Goal: Task Accomplishment & Management: Complete application form

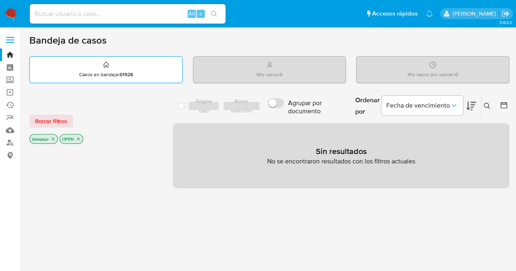
drag, startPoint x: 160, startPoint y: 62, endPoint x: 175, endPoint y: 71, distance: 17.9
click at [165, 63] on div "Casos en bandeja : 61928" at bounding box center [106, 70] width 152 height 26
click at [53, 139] on icon "close-filter" at bounding box center [53, 139] width 5 height 5
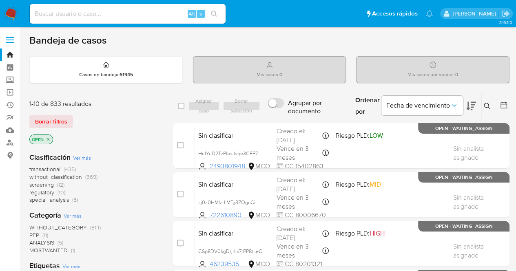
click at [84, 156] on span "Ver más" at bounding box center [82, 157] width 18 height 7
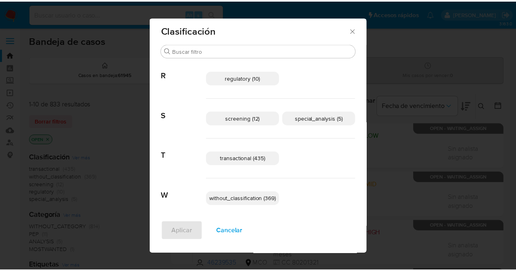
scroll to position [4, 0]
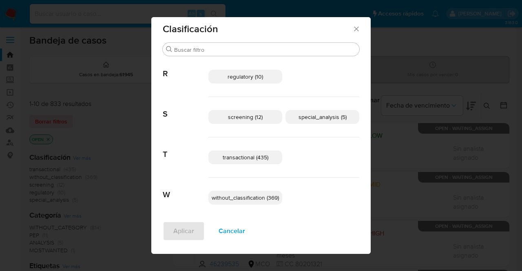
click at [246, 159] on span "transactional (435)" at bounding box center [246, 157] width 46 height 8
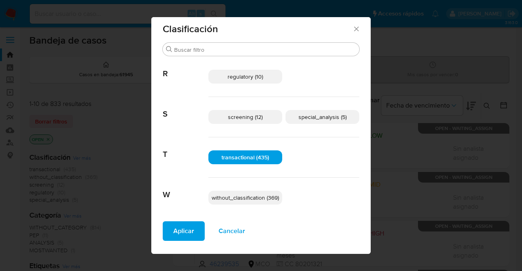
click at [176, 233] on span "Aplicar" at bounding box center [183, 231] width 21 height 18
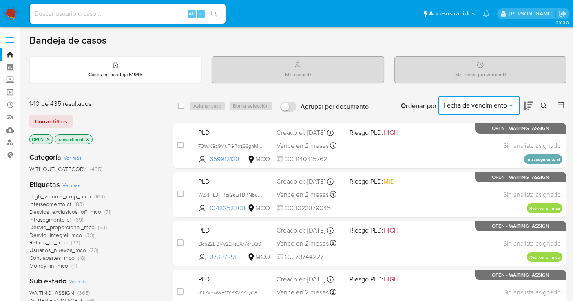
click at [460, 99] on button "Fecha de vencimiento" at bounding box center [479, 106] width 82 height 20
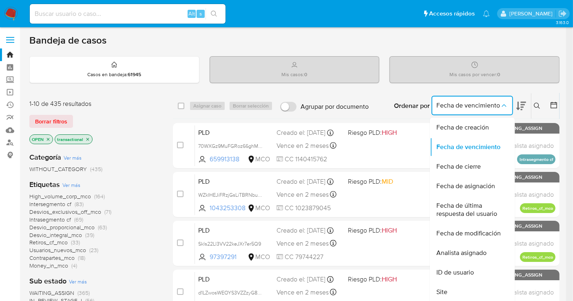
click at [521, 102] on icon at bounding box center [554, 105] width 8 height 8
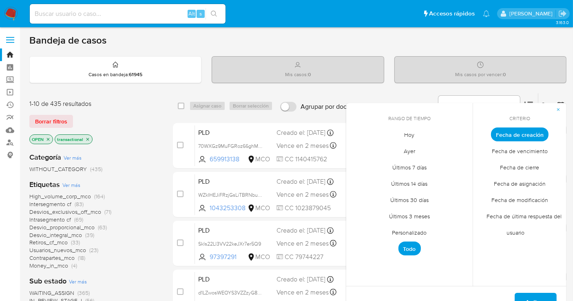
click at [409, 135] on span "Hoy" at bounding box center [409, 135] width 27 height 17
click at [521, 271] on span "Aplicar" at bounding box center [535, 303] width 21 height 18
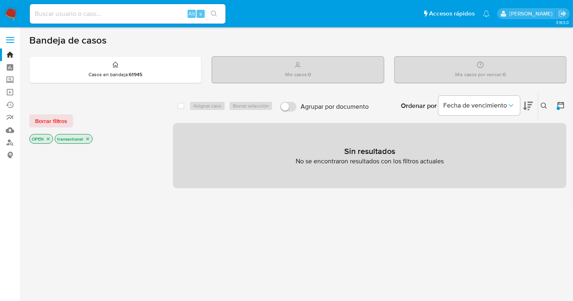
click at [521, 105] on icon at bounding box center [560, 105] width 7 height 7
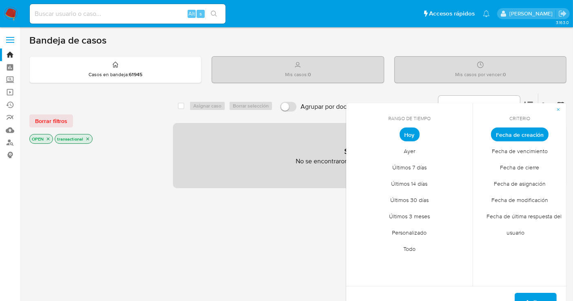
click at [409, 145] on span "Ayer" at bounding box center [409, 151] width 29 height 17
click at [415, 165] on span "Últimos 7 días" at bounding box center [409, 167] width 51 height 17
click at [521, 271] on span "Aplicar" at bounding box center [535, 303] width 21 height 18
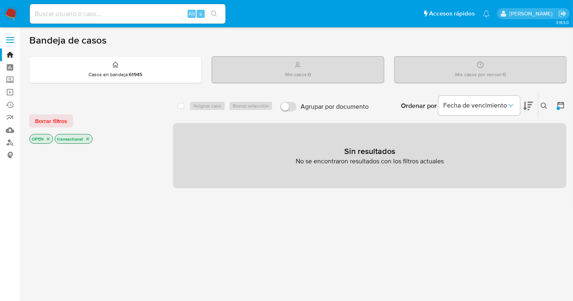
click at [521, 105] on icon at bounding box center [561, 105] width 8 height 8
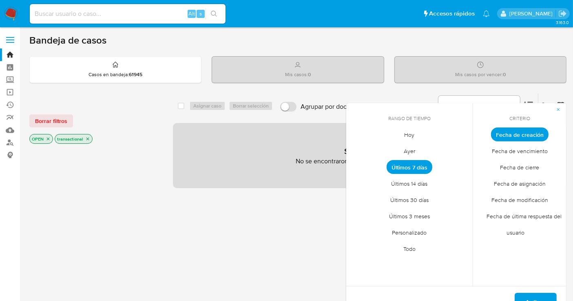
click at [521, 151] on span "Fecha de vencimiento" at bounding box center [519, 151] width 73 height 17
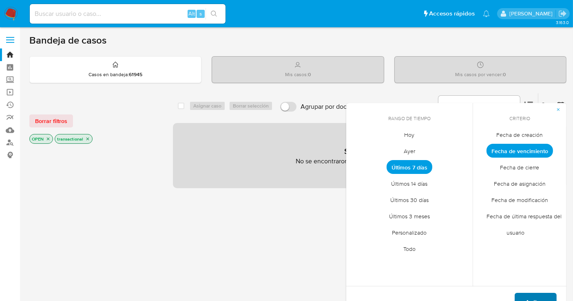
click at [521, 271] on span "Aplicar" at bounding box center [535, 303] width 21 height 18
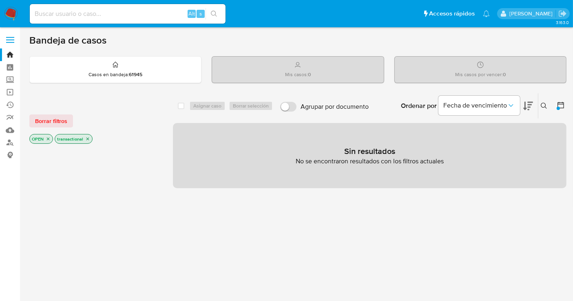
click at [521, 105] on icon at bounding box center [561, 105] width 8 height 8
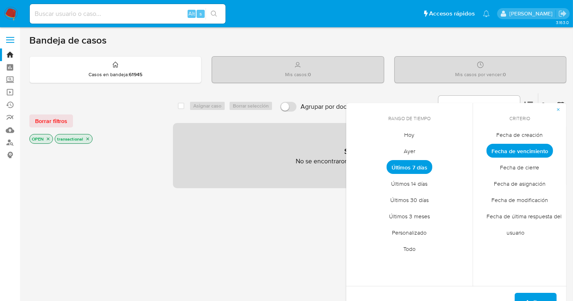
click at [408, 135] on span "Hoy" at bounding box center [409, 135] width 27 height 17
click at [521, 271] on button "Aplicar" at bounding box center [536, 303] width 42 height 20
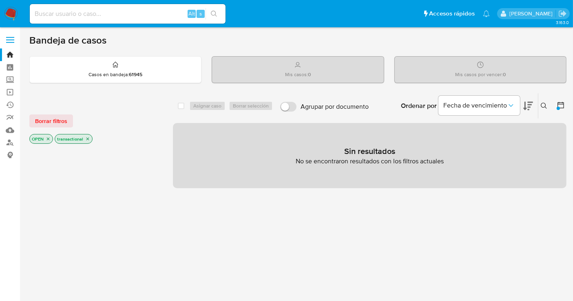
click at [521, 105] on icon at bounding box center [561, 105] width 8 height 8
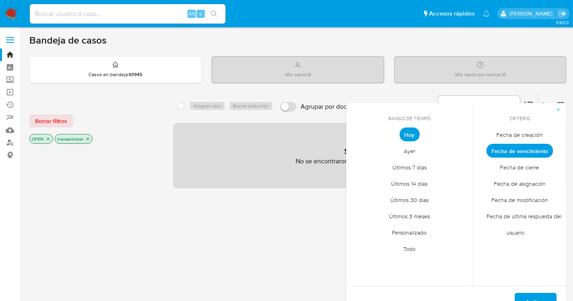
click at [413, 132] on span "Hoy" at bounding box center [410, 135] width 20 height 14
click at [521, 147] on span "Fecha de vencimiento" at bounding box center [519, 151] width 66 height 14
click at [409, 243] on span "Todo" at bounding box center [409, 249] width 29 height 17
click at [521, 137] on span "Fecha de creación" at bounding box center [520, 135] width 64 height 17
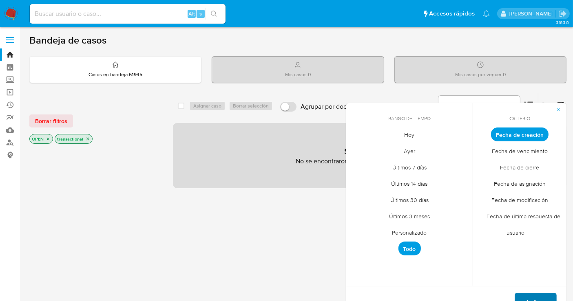
click at [521, 271] on span "Aplicar" at bounding box center [535, 303] width 21 height 18
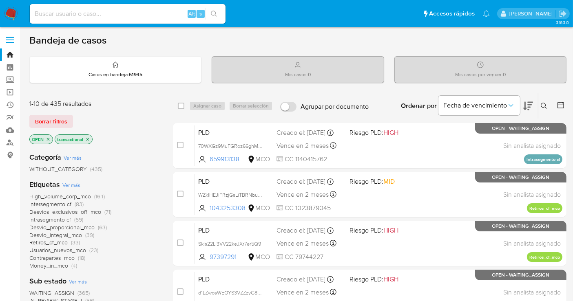
drag, startPoint x: 61, startPoint y: 117, endPoint x: 58, endPoint y: 126, distance: 9.4
click at [60, 117] on span "Borrar filtros" at bounding box center [51, 121] width 32 height 11
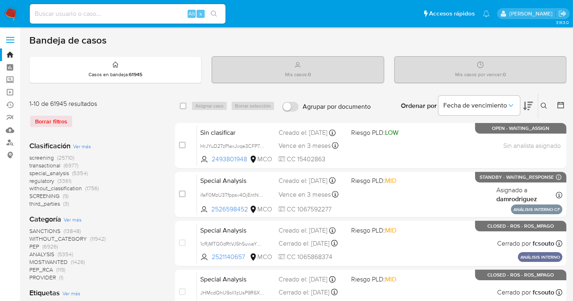
click at [45, 158] on span "screening" at bounding box center [41, 158] width 24 height 8
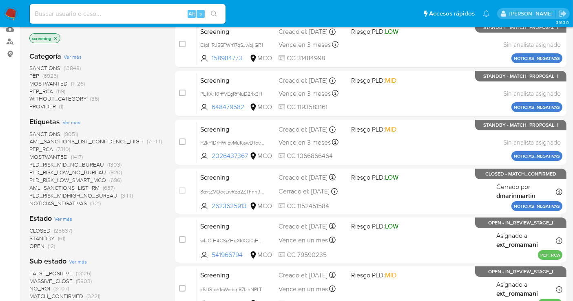
scroll to position [136, 0]
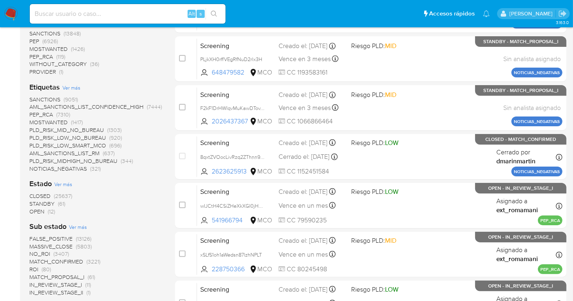
click at [49, 201] on span "STANDBY" at bounding box center [41, 204] width 25 height 8
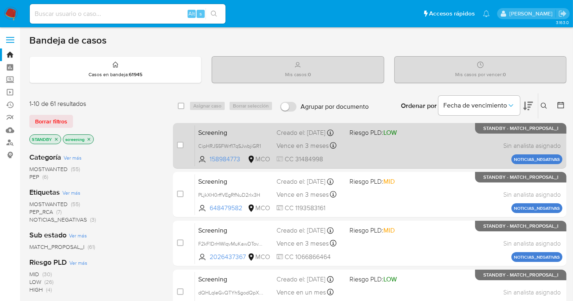
click at [366, 152] on div "Screening CipHRJ55FWrf17qSJwbjiGR1 158984773 MCO Riesgo PLD: LOW Creado el: 30/…" at bounding box center [378, 145] width 367 height 41
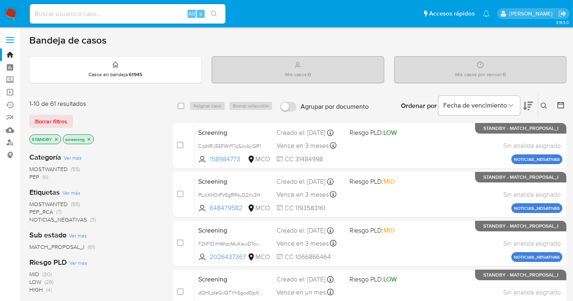
click at [138, 105] on div "1-10 de 61 resultados" at bounding box center [94, 103] width 130 height 9
click at [51, 121] on span "Borrar filtros" at bounding box center [51, 121] width 32 height 11
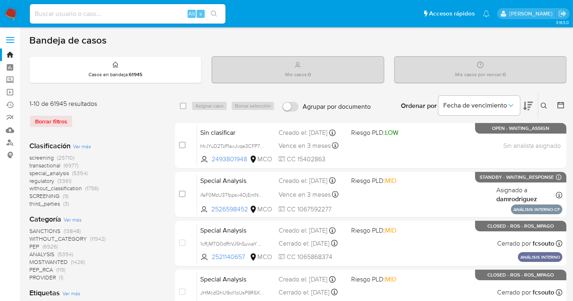
click at [521, 103] on icon at bounding box center [544, 106] width 7 height 7
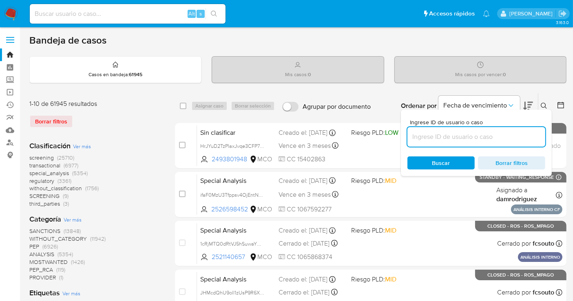
click at [434, 132] on input at bounding box center [476, 137] width 138 height 11
type input "CipHRJ55FWrf17qSJwbjiGR1"
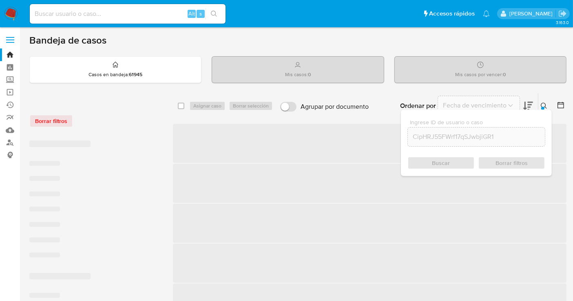
click at [439, 160] on span "Buscar" at bounding box center [441, 163] width 18 height 13
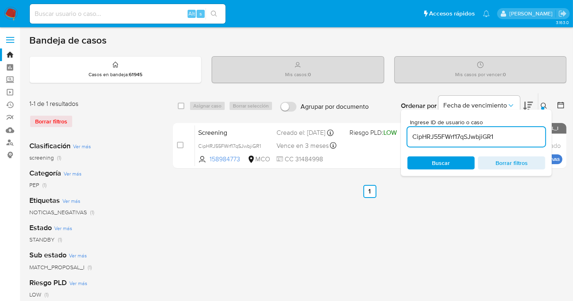
click at [521, 107] on div at bounding box center [542, 108] width 3 height 3
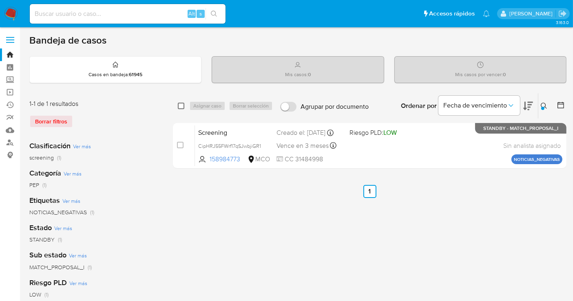
click at [181, 104] on input "checkbox" at bounding box center [181, 106] width 7 height 7
checkbox input "true"
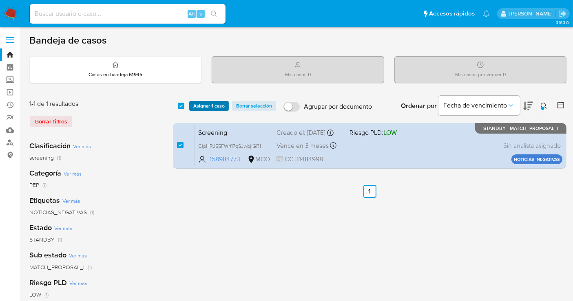
click at [216, 106] on span "Asignar 1 caso" at bounding box center [208, 106] width 31 height 8
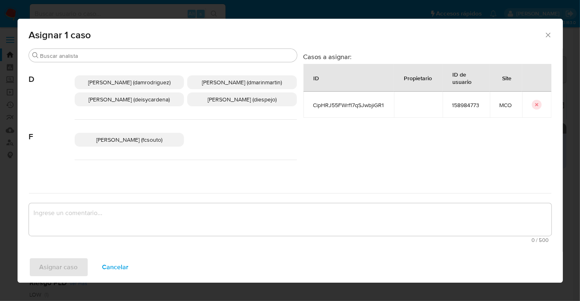
click at [252, 106] on p "Diana Marcela Espejo Garcia (diespejo)" at bounding box center [242, 100] width 110 height 14
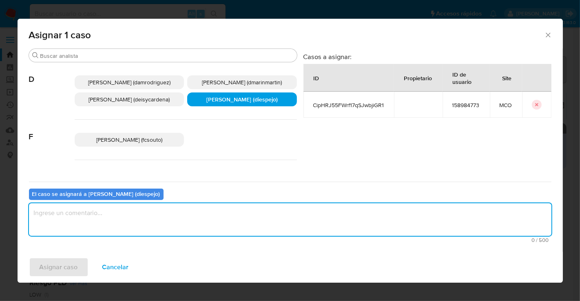
drag, startPoint x: 98, startPoint y: 208, endPoint x: 110, endPoint y: 213, distance: 13.4
click at [98, 208] on textarea "assign-modal" at bounding box center [290, 219] width 522 height 33
type textarea "Asignación Manual"
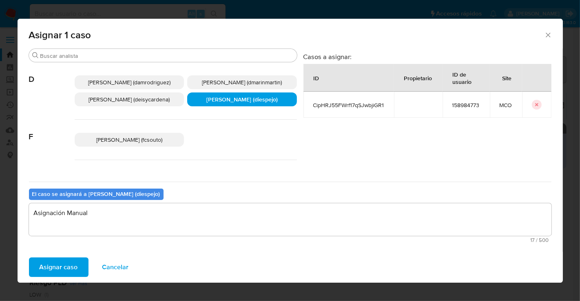
click at [41, 265] on span "Asignar caso" at bounding box center [59, 267] width 38 height 18
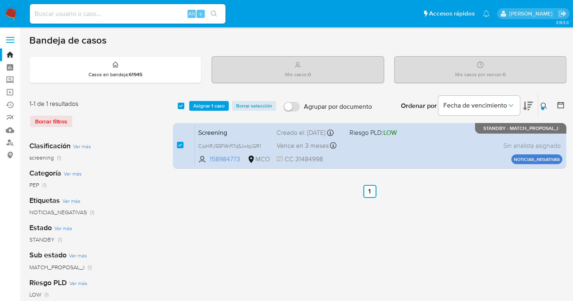
click at [214, 104] on span "Asignar 1 caso" at bounding box center [208, 106] width 31 height 8
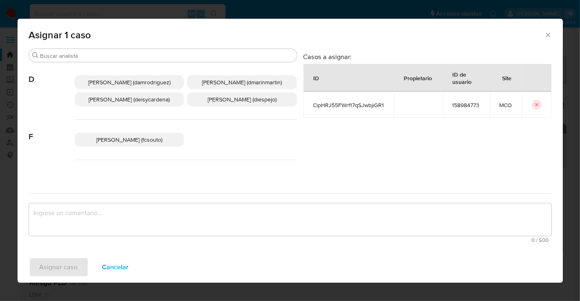
click at [245, 106] on div "Diana Marcela Espejo Garcia (diespejo)" at bounding box center [242, 100] width 110 height 14
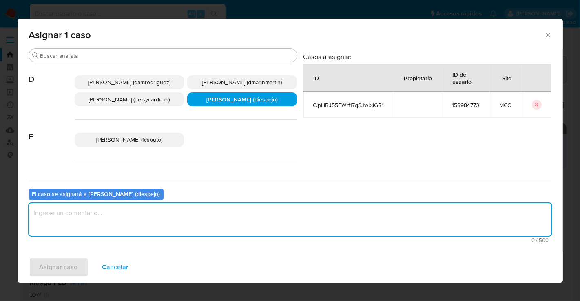
click at [168, 219] on textarea "assign-modal" at bounding box center [290, 219] width 522 height 33
type textarea "Asignación Manual"
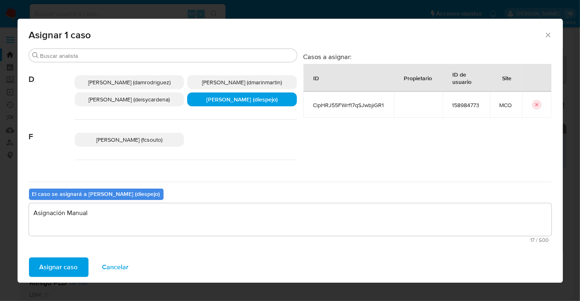
click at [77, 268] on button "Asignar caso" at bounding box center [59, 268] width 60 height 20
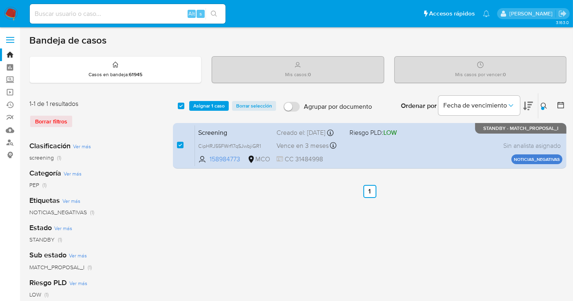
click at [214, 104] on span "Asignar 1 caso" at bounding box center [208, 106] width 31 height 8
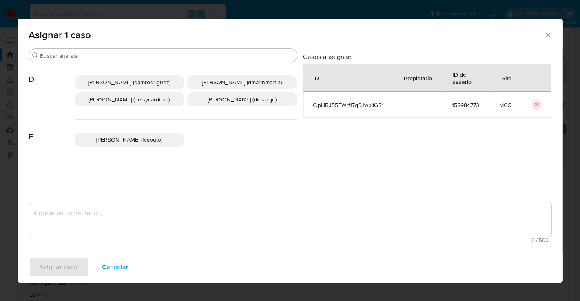
click at [224, 104] on span "Diana Marcela Espejo Garcia (diespejo)" at bounding box center [242, 99] width 69 height 8
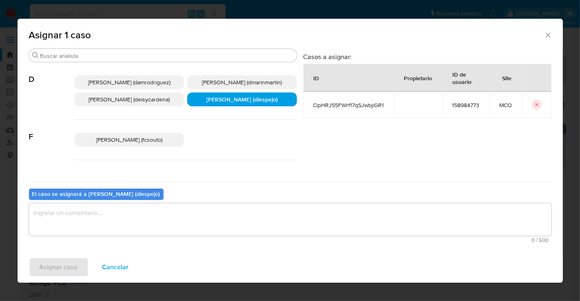
click at [165, 217] on textarea "assign-modal" at bounding box center [290, 219] width 522 height 33
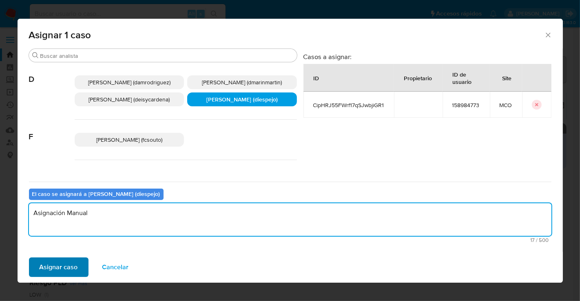
type textarea "Asignación Manual"
click at [57, 270] on span "Asignar caso" at bounding box center [59, 267] width 38 height 18
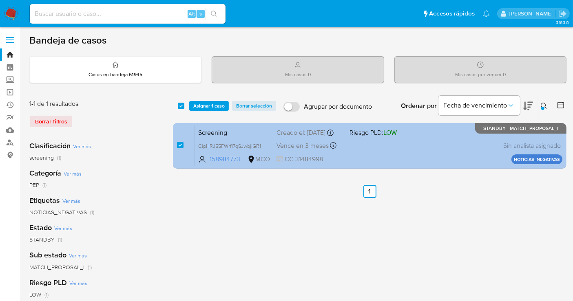
click at [411, 146] on span at bounding box center [382, 146] width 66 height 2
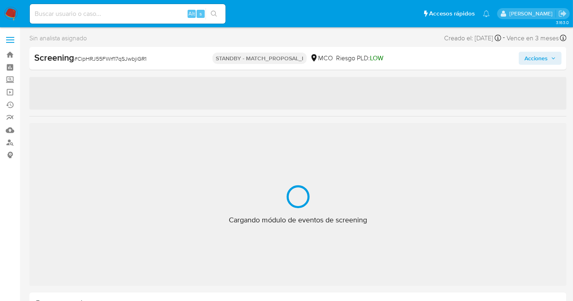
scroll to position [403, 0]
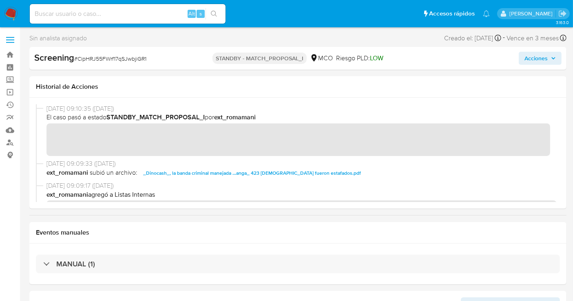
select select "10"
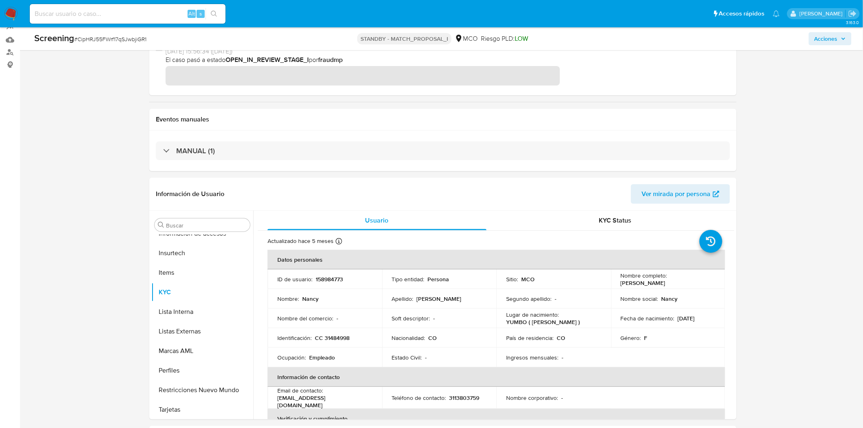
scroll to position [117, 0]
click at [579, 37] on span "Acciones" at bounding box center [825, 38] width 23 height 13
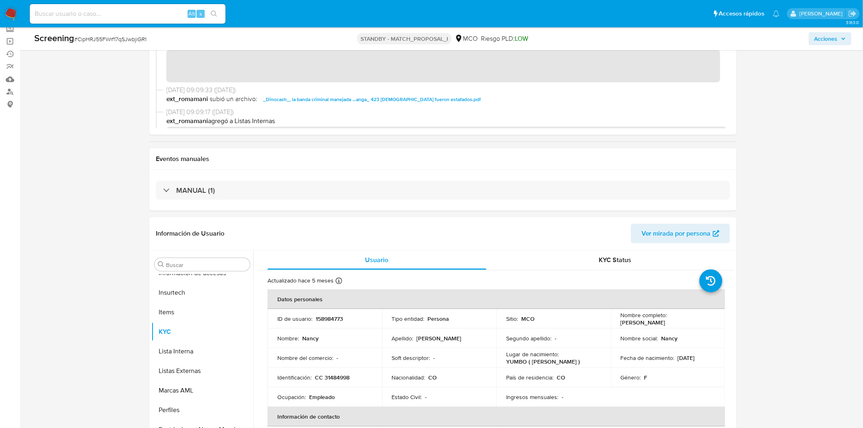
scroll to position [0, 0]
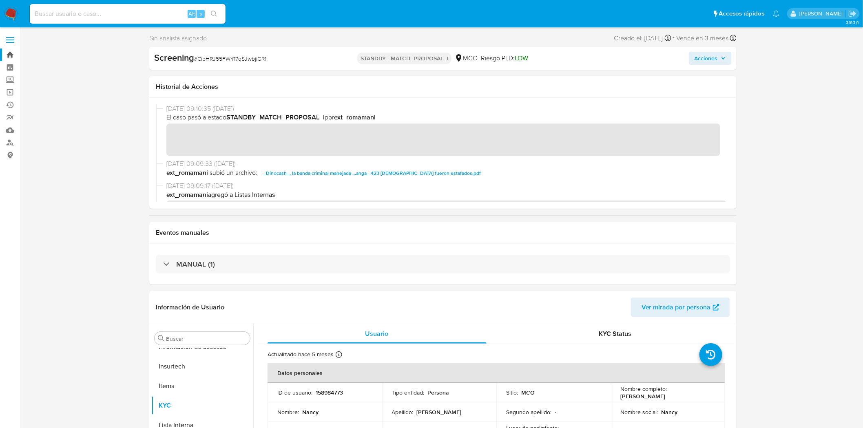
click at [11, 56] on link "Bandeja" at bounding box center [48, 55] width 97 height 13
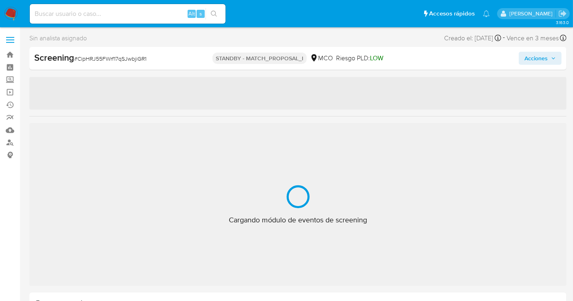
scroll to position [403, 0]
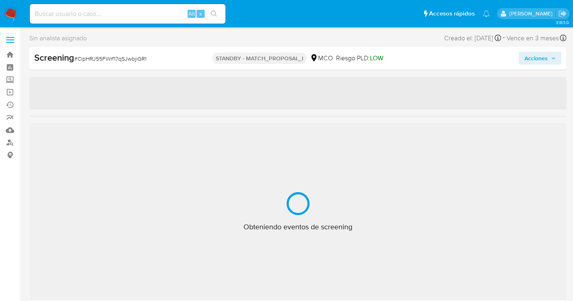
select select "10"
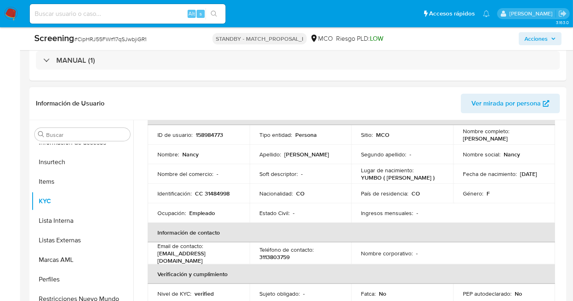
scroll to position [45, 0]
